Goal: Task Accomplishment & Management: Manage account settings

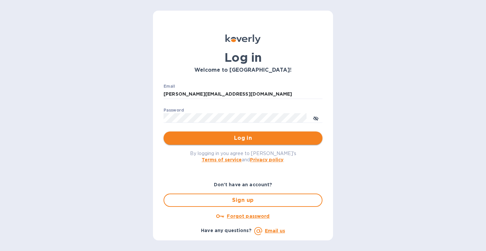
click at [244, 138] on span "Log in" at bounding box center [243, 138] width 148 height 8
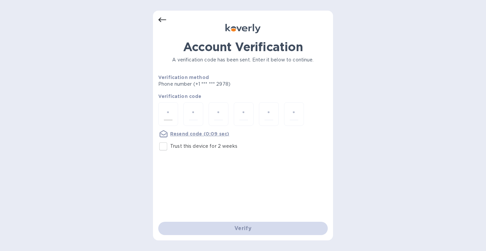
click at [168, 113] on input "number" at bounding box center [168, 114] width 9 height 12
type input "8"
type input "6"
type input "4"
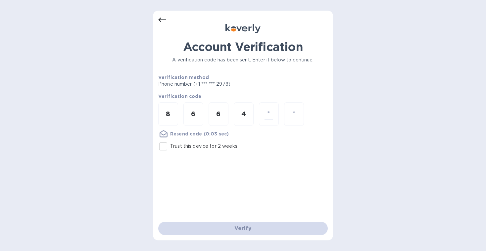
type input "5"
type input "1"
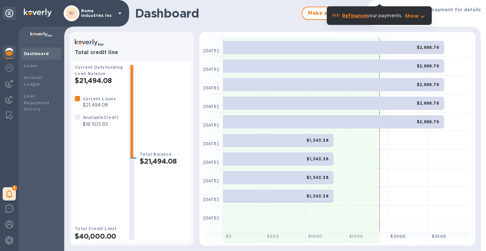
scroll to position [50, 0]
